Goal: Information Seeking & Learning: Find specific fact

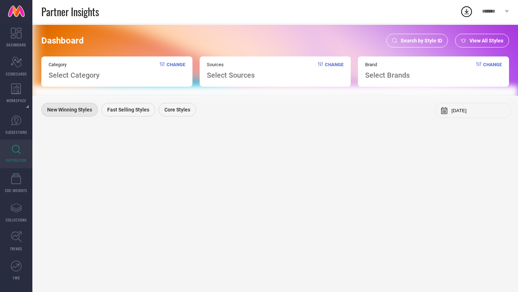
click at [433, 42] on span "Search by Style ID" at bounding box center [421, 41] width 41 height 6
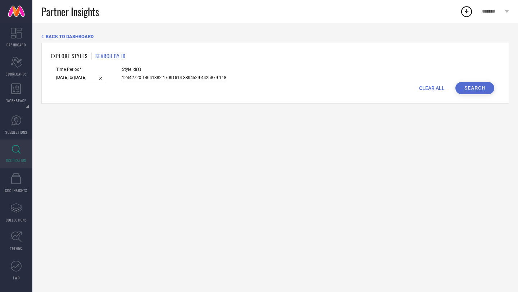
click at [175, 83] on div "CLEAR ALL Search" at bounding box center [275, 88] width 438 height 12
click at [169, 77] on input "12442720 14641382 17091614 8894529 4425879 11896336 11903988 29936233 1352998 1…" at bounding box center [174, 78] width 104 height 8
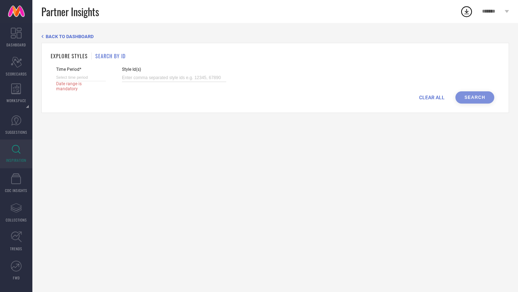
click at [87, 79] on input at bounding box center [81, 78] width 50 height 8
select select "7"
select select "2025"
select select "8"
select select "2025"
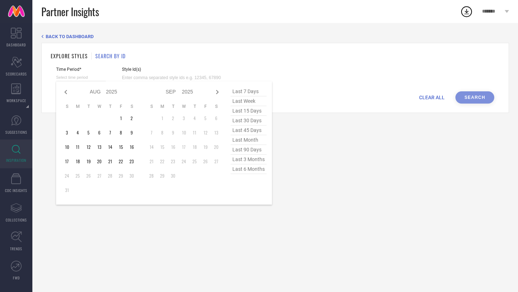
click at [249, 173] on span "last 6 months" at bounding box center [249, 169] width 36 height 10
type input "[DATE] to [DATE]"
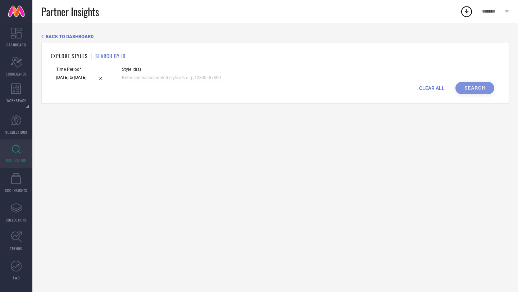
click at [177, 80] on input at bounding box center [174, 78] width 104 height 8
paste input "33284098 33284102 31605954 31605952 31605937 31605960 31605956 31605939 3153086…"
type input "33284098 33284102 31605954 31605952 31605937 31605960 31605956 31605939 3153086…"
click at [474, 88] on button "Search" at bounding box center [474, 88] width 39 height 12
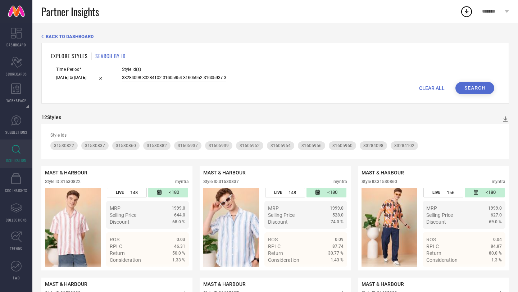
click at [196, 82] on div "CLEAR ALL Search" at bounding box center [275, 88] width 438 height 12
click at [203, 78] on input "33284098 33284102 31605954 31605952 31605937 31605960 31605956 31605939 3153086…" at bounding box center [174, 78] width 104 height 8
paste input "33284098 33284102 31605954 31605952 31605947 31605937 32156733 31605960 3160592…"
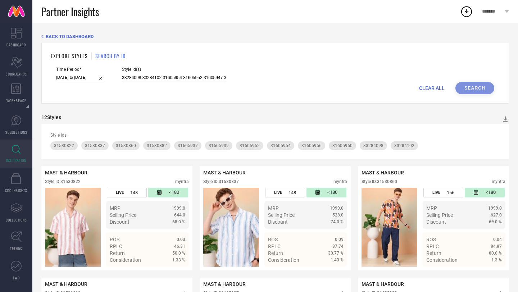
scroll to position [0, 649]
type input "33284098 33284102 31605954 31605952 31605947 31605937 32156733 31605960 3160592…"
click at [463, 89] on button "Search" at bounding box center [474, 88] width 39 height 12
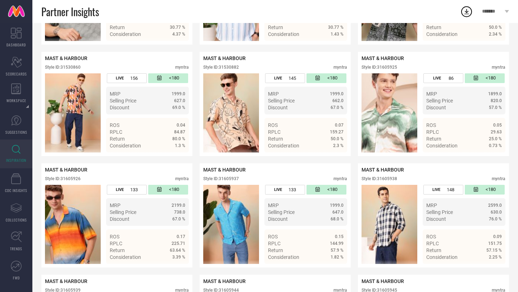
scroll to position [577, 0]
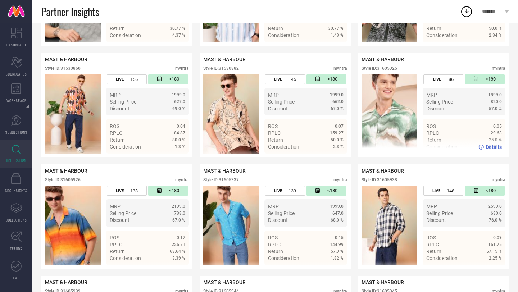
drag, startPoint x: 402, startPoint y: 66, endPoint x: 378, endPoint y: 67, distance: 23.4
click at [378, 67] on div "MAST & HARBOUR Style ID: 31605925 myntra" at bounding box center [434, 65] width 144 height 18
drag, startPoint x: 380, startPoint y: 68, endPoint x: 398, endPoint y: 71, distance: 17.9
click at [397, 71] on div "Style ID: 31605925" at bounding box center [380, 68] width 36 height 5
drag, startPoint x: 403, startPoint y: 71, endPoint x: 380, endPoint y: 68, distance: 23.9
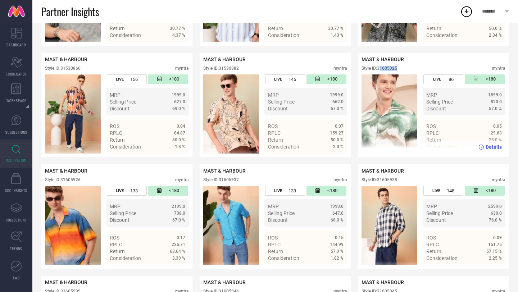
click at [380, 68] on div "Style ID: 31605925 myntra" at bounding box center [434, 70] width 144 height 9
copy div "31605925"
click at [406, 69] on div "Style ID: 31605925 myntra" at bounding box center [434, 70] width 144 height 9
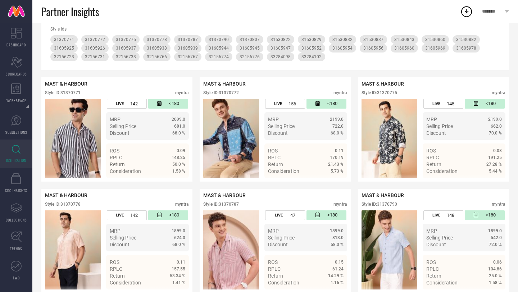
scroll to position [99, 0]
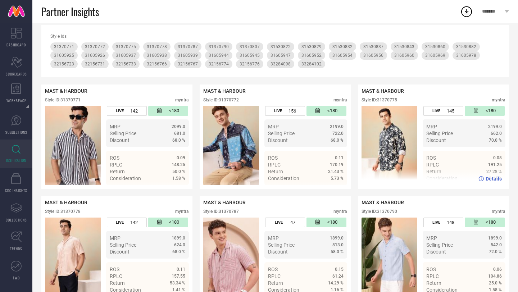
click at [395, 131] on img at bounding box center [390, 145] width 56 height 79
click at [484, 181] on icon at bounding box center [480, 178] width 5 height 5
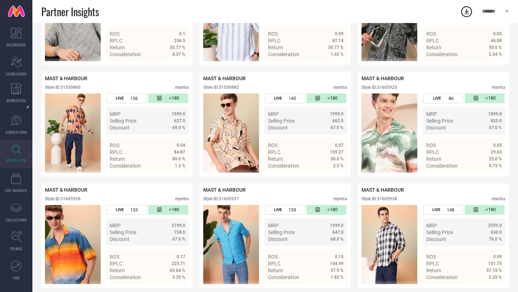
scroll to position [560, 0]
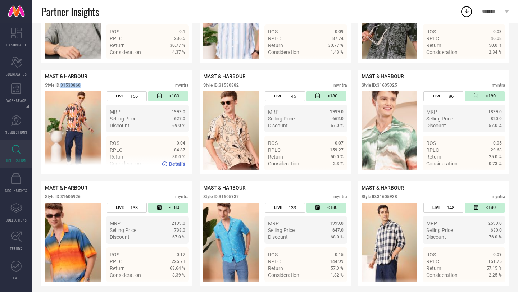
drag, startPoint x: 62, startPoint y: 86, endPoint x: 88, endPoint y: 87, distance: 26.3
click at [88, 87] on div "Style ID: 31530860 myntra" at bounding box center [117, 87] width 144 height 9
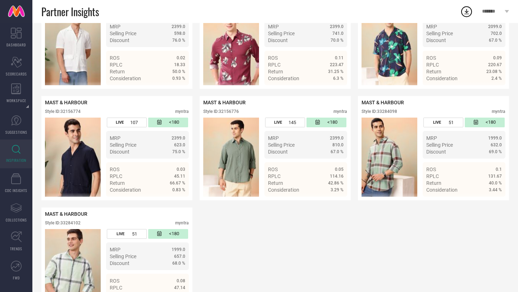
scroll to position [1347, 0]
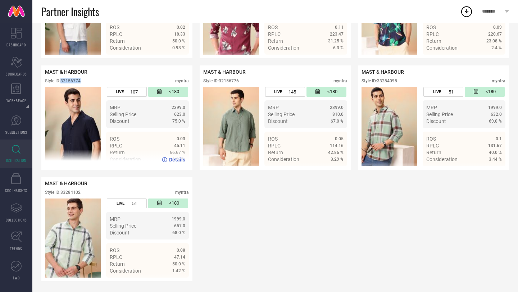
drag, startPoint x: 83, startPoint y: 80, endPoint x: 62, endPoint y: 81, distance: 20.9
click at [62, 81] on div "Style ID: 32156774 myntra" at bounding box center [117, 82] width 144 height 9
copy div "32156774"
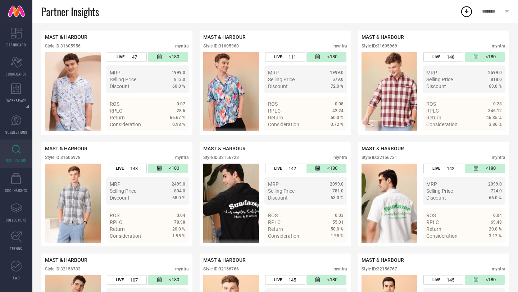
scroll to position [1045, 0]
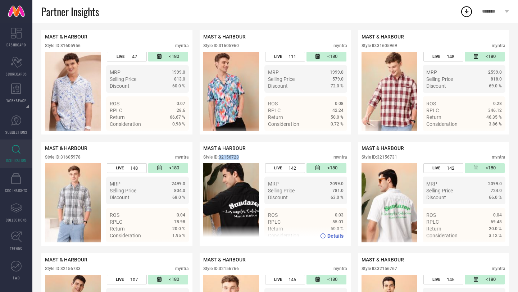
drag, startPoint x: 240, startPoint y: 159, endPoint x: 221, endPoint y: 158, distance: 19.8
click at [221, 158] on div "Style ID: 32156723 myntra" at bounding box center [275, 159] width 144 height 9
copy div "32156723"
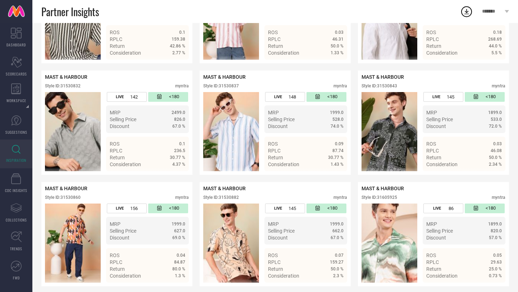
scroll to position [303, 0]
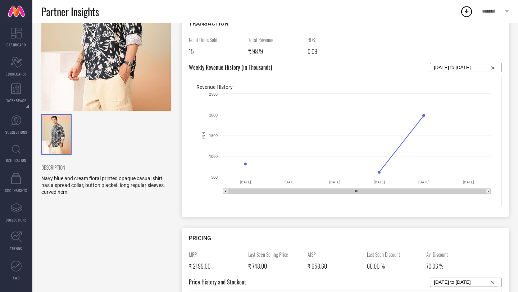
scroll to position [110, 0]
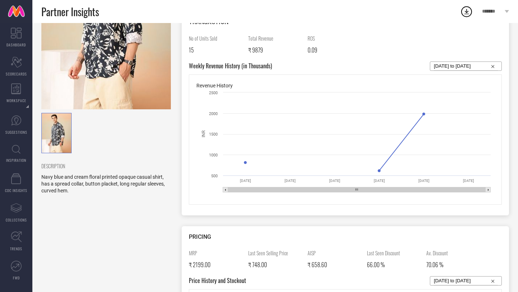
click at [447, 68] on input "[DATE] to [DATE]" at bounding box center [466, 66] width 64 height 9
select select "6"
select select "2025"
select select "7"
select select "2025"
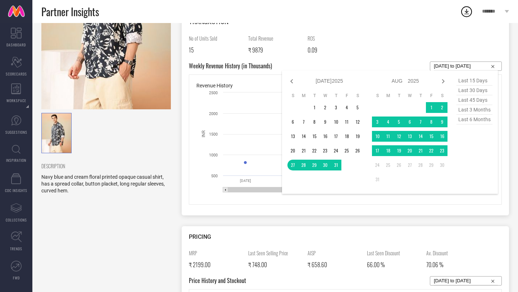
click at [469, 121] on span "last 6 months" at bounding box center [475, 120] width 36 height 10
type input "[DATE] to [DATE]"
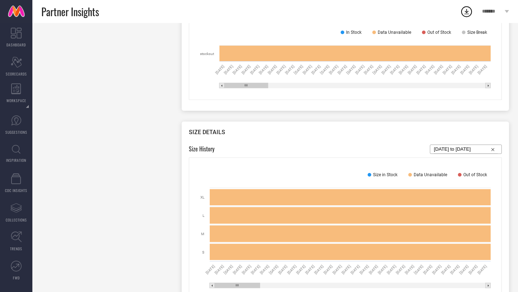
scroll to position [557, 0]
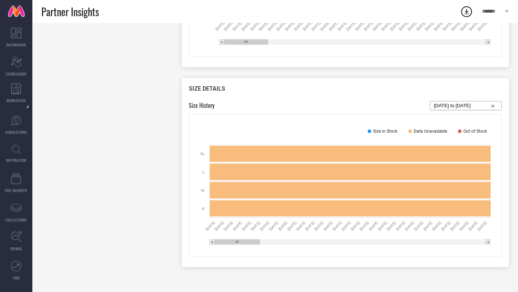
drag, startPoint x: 252, startPoint y: 241, endPoint x: 98, endPoint y: 175, distance: 167.0
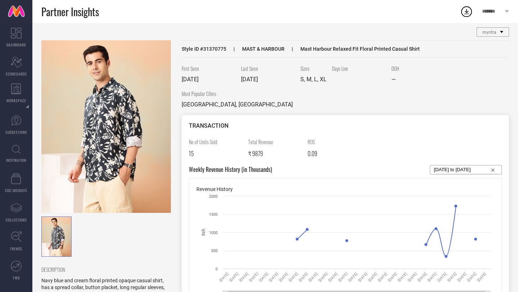
scroll to position [0, 0]
